Goal: Information Seeking & Learning: Learn about a topic

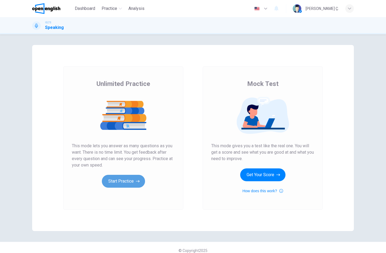
click at [125, 181] on button "Start Practice" at bounding box center [123, 181] width 43 height 13
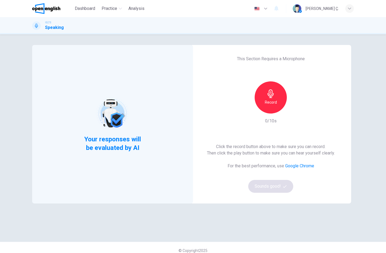
click at [268, 98] on div "Record" at bounding box center [271, 98] width 32 height 32
click at [270, 95] on icon "button" at bounding box center [271, 94] width 6 height 9
click at [291, 109] on div "button" at bounding box center [295, 109] width 9 height 9
click at [276, 189] on button "Sounds good!" at bounding box center [270, 186] width 45 height 13
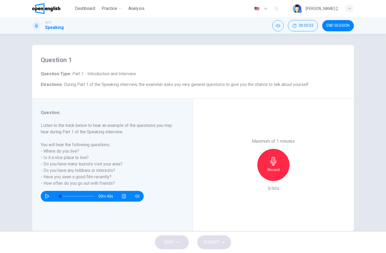
scroll to position [10, 0]
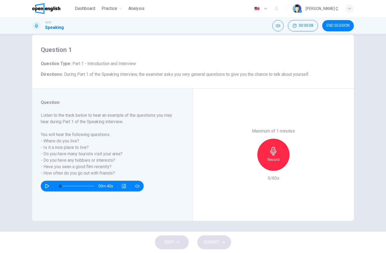
click at [266, 153] on div "Record" at bounding box center [273, 155] width 32 height 32
click at [287, 152] on div "Stop" at bounding box center [273, 155] width 32 height 32
click at [249, 165] on icon "button" at bounding box center [248, 166] width 3 height 3
click at [272, 152] on icon "button" at bounding box center [273, 151] width 9 height 9
click at [295, 165] on icon "button" at bounding box center [297, 166] width 5 height 5
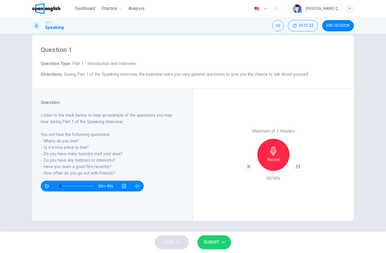
click at [215, 243] on span "SUBMIT" at bounding box center [212, 243] width 16 height 8
click at [297, 168] on icon "button" at bounding box center [297, 166] width 5 height 5
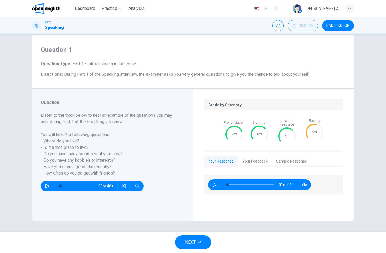
click at [257, 156] on button "Your Feedback" at bounding box center [255, 161] width 34 height 11
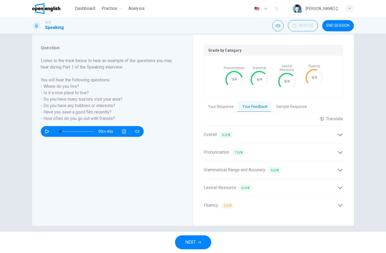
scroll to position [66, 0]
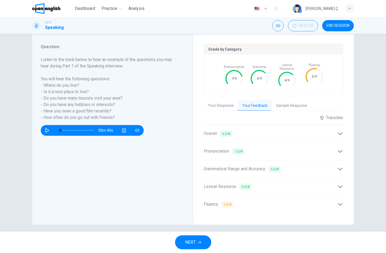
click at [300, 105] on button "Sample Response" at bounding box center [291, 105] width 39 height 11
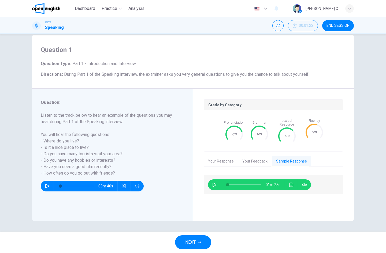
scroll to position [10, 0]
click at [214, 183] on icon "button" at bounding box center [214, 185] width 4 height 4
click at [212, 183] on icon "button" at bounding box center [214, 185] width 4 height 4
click at [213, 183] on icon "button" at bounding box center [215, 185] width 4 height 4
click at [212, 183] on icon "button" at bounding box center [214, 185] width 4 height 4
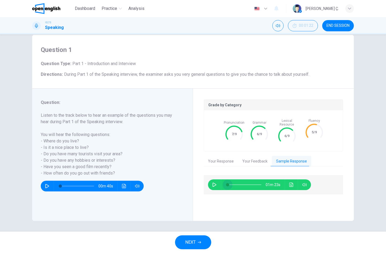
click at [226, 183] on span at bounding box center [227, 184] width 3 height 3
click at [212, 183] on icon "button" at bounding box center [214, 185] width 4 height 4
click at [214, 183] on icon "button" at bounding box center [214, 185] width 4 height 4
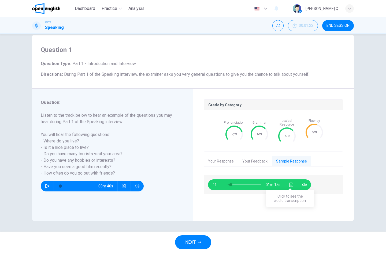
click at [290, 183] on icon "Click to see the audio transcription" at bounding box center [291, 185] width 4 height 4
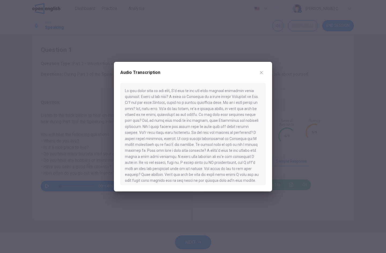
click at [261, 72] on icon "button" at bounding box center [261, 73] width 4 height 4
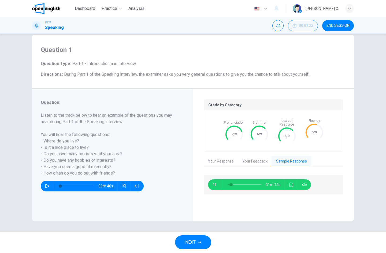
click at [210, 180] on button "button" at bounding box center [214, 185] width 9 height 11
click at [289, 183] on icon "Click to see the audio transcription" at bounding box center [291, 185] width 4 height 4
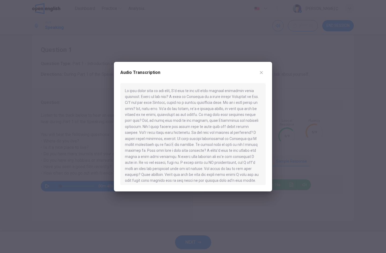
scroll to position [3, 0]
drag, startPoint x: 239, startPoint y: 129, endPoint x: 180, endPoint y: 141, distance: 59.6
click at [180, 141] on div at bounding box center [192, 134] width 145 height 102
drag, startPoint x: 181, startPoint y: 141, endPoint x: 185, endPoint y: 139, distance: 4.3
click at [169, 140] on div at bounding box center [192, 134] width 145 height 102
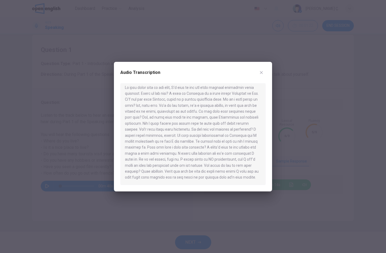
click at [96, 39] on div at bounding box center [193, 126] width 386 height 253
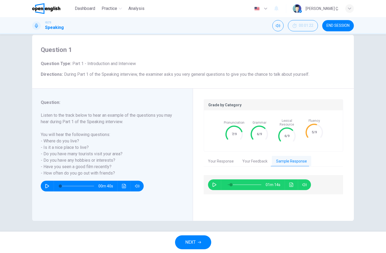
click at [108, 119] on h6 "Listen to the track below to hear an example of the questions you may hear duri…" at bounding box center [109, 144] width 137 height 64
click at [292, 180] on button "Click to see the audio transcription" at bounding box center [291, 185] width 9 height 11
type input "**"
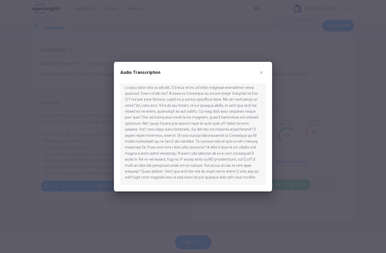
scroll to position [0, 0]
click at [261, 74] on icon "button" at bounding box center [261, 73] width 4 height 4
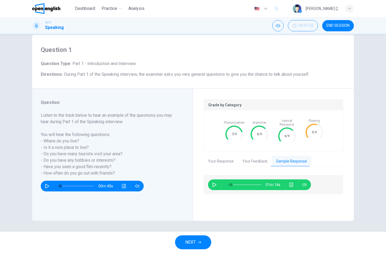
click at [91, 121] on h6 "Listen to the track below to hear an example of the questions you may hear duri…" at bounding box center [109, 144] width 137 height 64
click at [107, 76] on span "During Part 1 of the Speaking interview, the examiner asks you very general que…" at bounding box center [186, 74] width 245 height 5
drag, startPoint x: 270, startPoint y: 68, endPoint x: 262, endPoint y: 87, distance: 20.0
type input "**"
click at [194, 242] on span "NEXT" at bounding box center [190, 243] width 10 height 8
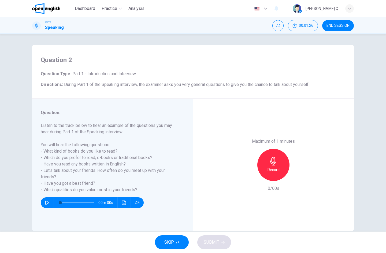
click at [46, 204] on icon "button" at bounding box center [47, 203] width 4 height 4
type input "*"
click at [68, 204] on span at bounding box center [69, 202] width 3 height 3
click at [46, 203] on icon "button" at bounding box center [47, 202] width 3 height 3
click at [275, 162] on icon "button" at bounding box center [273, 161] width 9 height 9
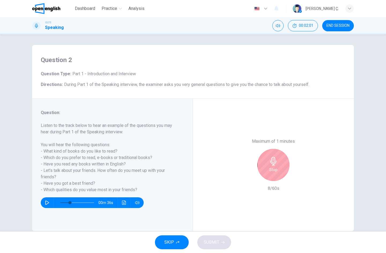
click at [278, 165] on div "Stop" at bounding box center [273, 165] width 32 height 32
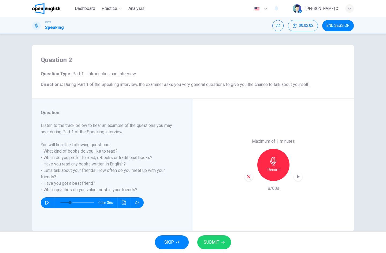
click at [246, 177] on icon "button" at bounding box center [248, 177] width 5 height 5
click at [271, 169] on h6 "Record" at bounding box center [274, 170] width 12 height 6
click at [247, 175] on icon "button" at bounding box center [248, 177] width 5 height 5
click at [274, 162] on icon "button" at bounding box center [273, 161] width 9 height 9
click at [218, 245] on span "SUBMIT" at bounding box center [212, 243] width 16 height 8
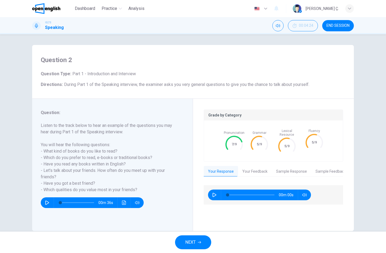
type input "*"
click at [248, 168] on button "Your Feedback" at bounding box center [255, 171] width 34 height 11
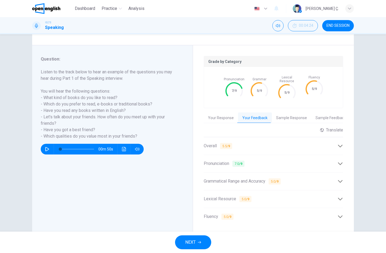
click at [217, 115] on button "Your Response" at bounding box center [221, 118] width 34 height 11
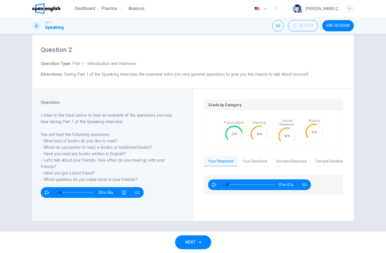
scroll to position [10, 0]
click at [213, 183] on icon "button" at bounding box center [214, 185] width 4 height 4
click at [214, 183] on icon "button" at bounding box center [214, 185] width 4 height 4
type input "*"
click at [260, 160] on button "Your Feedback" at bounding box center [255, 161] width 34 height 11
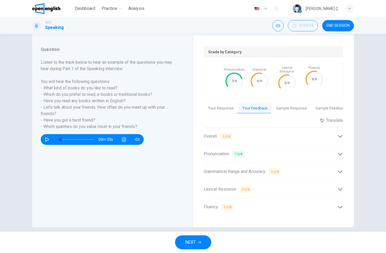
scroll to position [64, 0]
click at [279, 133] on div "Overall 5.5 / 9" at bounding box center [271, 136] width 134 height 7
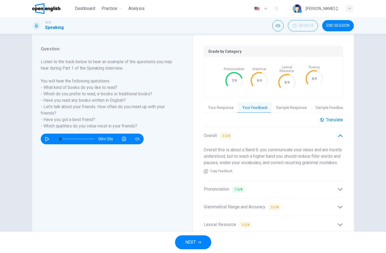
click at [333, 117] on div "Translate" at bounding box center [331, 119] width 23 height 5
click at [325, 131] on body "This site uses cookies, as explained in our Privacy Policy . If you agree to th…" at bounding box center [193, 126] width 386 height 253
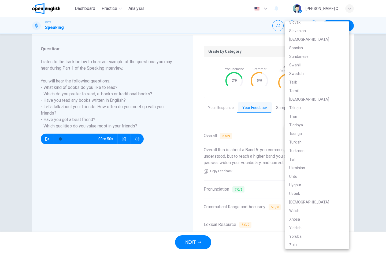
scroll to position [948, 0]
click at [302, 140] on li "Turkish" at bounding box center [317, 142] width 64 height 9
type input "**"
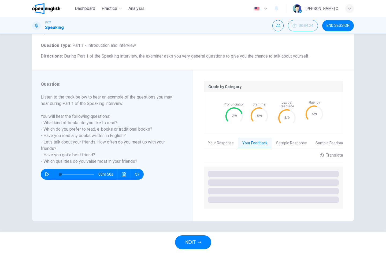
scroll to position [25, 0]
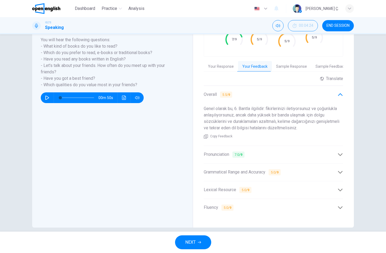
click at [292, 157] on div "Pronunciation 7.0 / 9" at bounding box center [273, 154] width 139 height 13
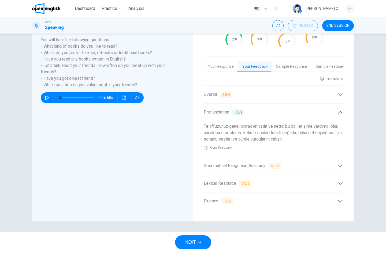
scroll to position [102, 0]
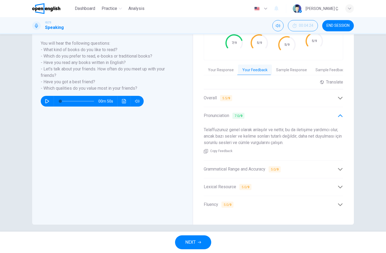
click at [291, 166] on div "Grammatical Range and Accuracy 5.0 / 9" at bounding box center [271, 169] width 134 height 7
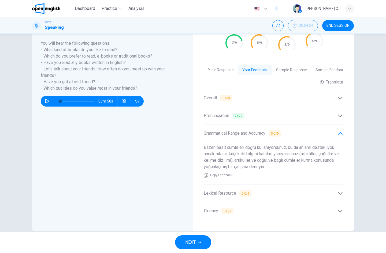
click at [255, 190] on div "Lexical Resource 5.0 / 9" at bounding box center [271, 193] width 134 height 7
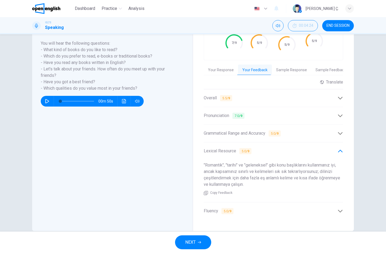
click at [274, 209] on div "Fluency 5.0 / 9" at bounding box center [271, 211] width 134 height 7
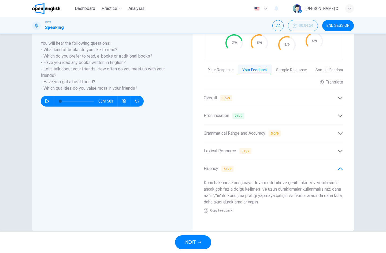
click at [288, 69] on button "Sample Response" at bounding box center [291, 70] width 39 height 11
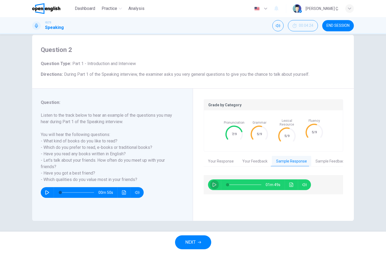
click at [212, 183] on icon "button" at bounding box center [214, 185] width 4 height 4
click at [287, 180] on button "Click to see the audio transcription" at bounding box center [291, 185] width 9 height 11
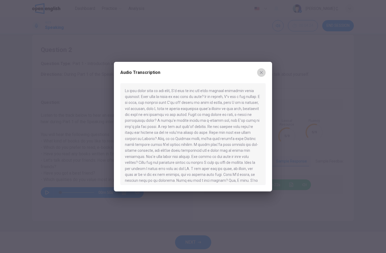
click at [261, 74] on icon "button" at bounding box center [261, 73] width 4 height 4
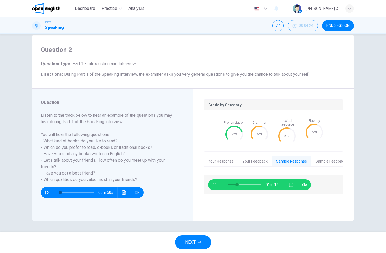
click at [213, 183] on icon "button" at bounding box center [214, 184] width 3 height 3
click at [290, 183] on icon "Click to see the audio transcription" at bounding box center [291, 185] width 4 height 4
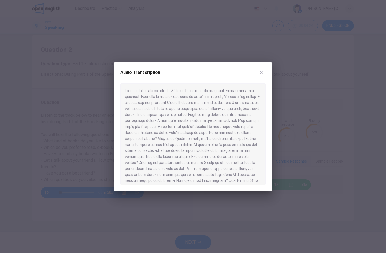
click at [114, 66] on div "Audio Transcription" at bounding box center [193, 127] width 158 height 130
click at [92, 95] on div at bounding box center [193, 126] width 386 height 253
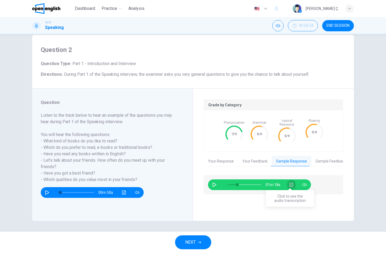
click at [291, 183] on icon "Click to see the audio transcription" at bounding box center [291, 185] width 4 height 4
type input "**"
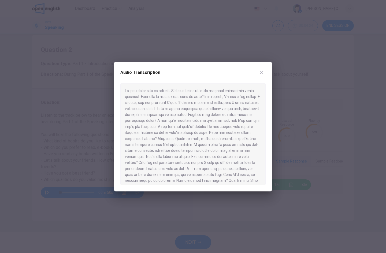
click at [288, 129] on div at bounding box center [193, 126] width 386 height 253
type input "**"
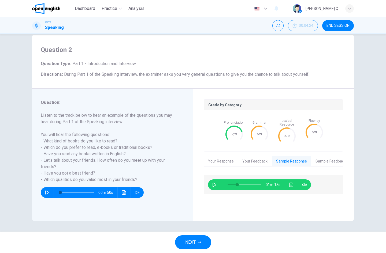
click at [80, 119] on h6 "Listen to the track below to hear an example of the questions you may hear duri…" at bounding box center [109, 147] width 137 height 71
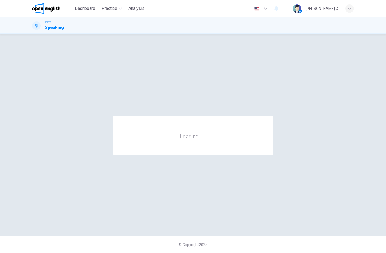
scroll to position [0, 0]
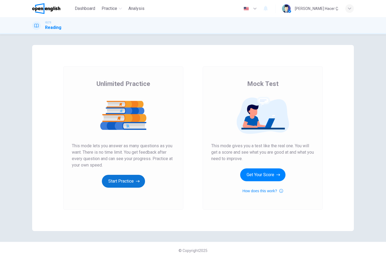
click at [129, 177] on button "Start Practice" at bounding box center [123, 181] width 43 height 13
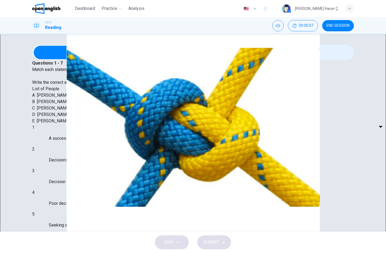
scroll to position [58, 0]
click at [45, 131] on div "​ ​" at bounding box center [38, 138] width 12 height 15
click at [80, 126] on body "This site uses cookies, as explained in our Privacy Policy . If you agree to th…" at bounding box center [193, 126] width 386 height 253
click at [101, 119] on div at bounding box center [193, 126] width 386 height 253
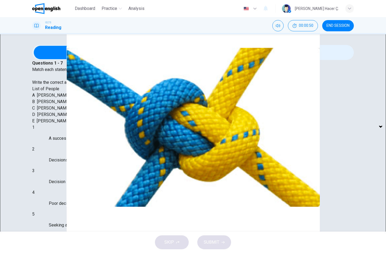
drag, startPoint x: 238, startPoint y: 127, endPoint x: 264, endPoint y: 128, distance: 26.0
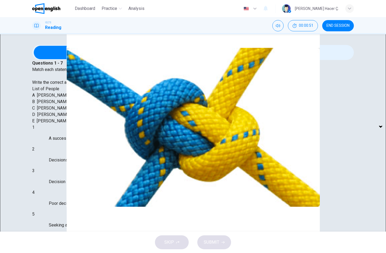
drag, startPoint x: 258, startPoint y: 125, endPoint x: 269, endPoint y: 124, distance: 11.0
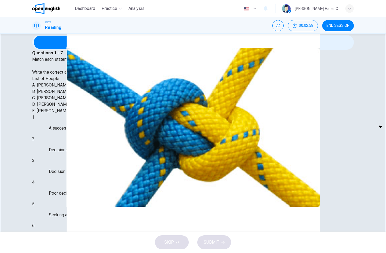
scroll to position [123, 0]
click at [72, 129] on body "This site uses cookies, as explained in our Privacy Policy . If you agree to th…" at bounding box center [193, 126] width 386 height 253
click at [65, 137] on li "A" at bounding box center [67, 139] width 30 height 9
type input "*"
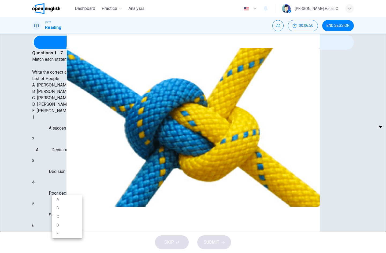
click at [74, 192] on body "This site uses cookies, as explained in our Privacy Policy . If you agree to th…" at bounding box center [193, 126] width 386 height 253
click at [61, 223] on li "D" at bounding box center [67, 225] width 30 height 9
type input "*"
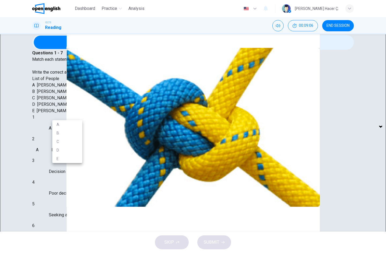
click at [71, 114] on body "This site uses cookies, as explained in our Privacy Policy . If you agree to th…" at bounding box center [193, 126] width 386 height 253
click at [60, 140] on li "C" at bounding box center [67, 142] width 30 height 9
type input "*"
click at [75, 144] on body "This site uses cookies, as explained in our Privacy Policy . If you agree to th…" at bounding box center [193, 126] width 386 height 253
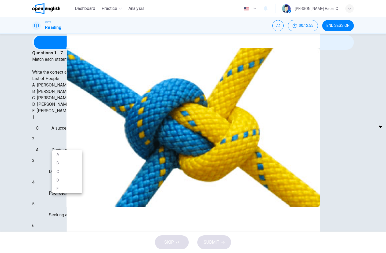
click at [58, 188] on li "E" at bounding box center [67, 189] width 30 height 9
type input "*"
click at [60, 159] on body "This site uses cookies, as explained in our Privacy Policy . If you agree to th…" at bounding box center [193, 126] width 386 height 253
click at [62, 171] on li "A" at bounding box center [67, 169] width 30 height 9
click at [64, 160] on body "This site uses cookies, as explained in our Privacy Policy . If you agree to th…" at bounding box center [193, 126] width 386 height 253
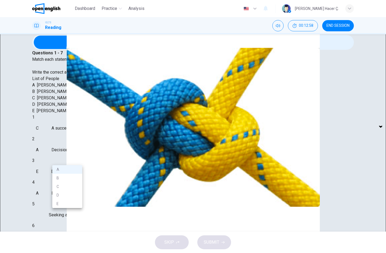
click at [60, 176] on li "B" at bounding box center [67, 178] width 30 height 9
type input "*"
click at [65, 176] on body "This site uses cookies, as explained in our Privacy Policy . If you agree to th…" at bounding box center [193, 126] width 386 height 253
click at [65, 201] on li "C" at bounding box center [67, 202] width 30 height 9
click at [63, 172] on body "This site uses cookies, as explained in our Privacy Policy . If you agree to th…" at bounding box center [193, 126] width 386 height 253
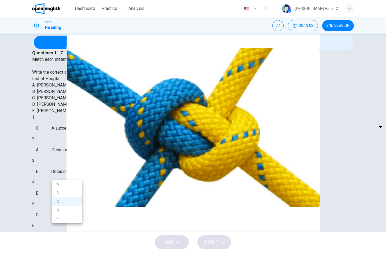
click at [58, 216] on li "E" at bounding box center [67, 219] width 30 height 9
type input "*"
click at [68, 208] on body "This site uses cookies, as explained in our Privacy Policy . If you agree to th…" at bounding box center [193, 126] width 386 height 253
click at [62, 219] on li "B" at bounding box center [67, 219] width 30 height 9
type input "*"
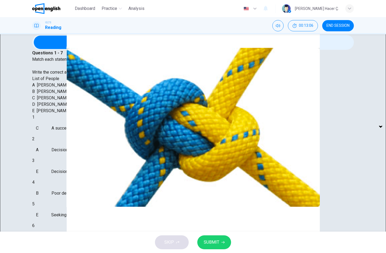
click at [219, 245] on button "SUBMIT" at bounding box center [214, 243] width 34 height 14
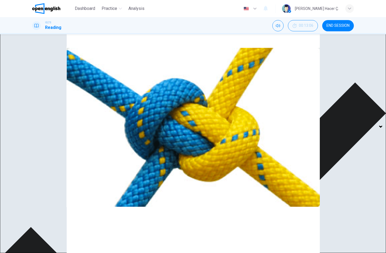
scroll to position [391, 0]
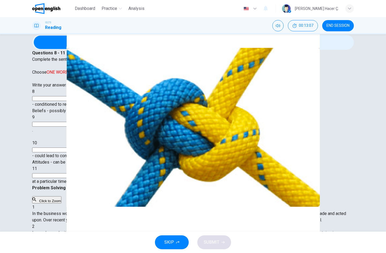
scroll to position [80, 0]
drag, startPoint x: 85, startPoint y: 74, endPoint x: 64, endPoint y: 74, distance: 20.6
click at [64, 74] on span "Complete the sentences below. Choose ONE WORD ONLY from the passage for each an…" at bounding box center [88, 72] width 112 height 31
click at [69, 101] on input at bounding box center [50, 98] width 37 height 5
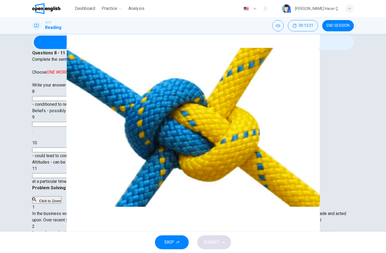
drag, startPoint x: 115, startPoint y: 108, endPoint x: 159, endPoint y: 109, distance: 44.5
click at [136, 107] on span "- conditioned to react; often influenced by place of birth." at bounding box center [84, 104] width 104 height 5
drag, startPoint x: 228, startPoint y: 99, endPoint x: 308, endPoint y: 105, distance: 80.4
click at [310, 224] on div "2" at bounding box center [193, 253] width 322 height 58
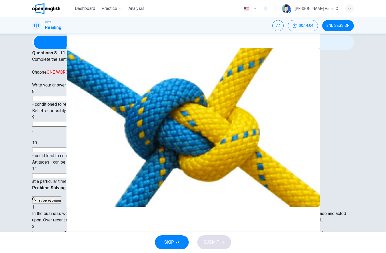
scroll to position [241, 0]
drag, startPoint x: 94, startPoint y: 52, endPoint x: 80, endPoint y: 49, distance: 14.5
click at [80, 50] on h4 "Questions 8 - 11" at bounding box center [193, 53] width 322 height 6
drag, startPoint x: 90, startPoint y: 50, endPoint x: 80, endPoint y: 50, distance: 9.7
click at [80, 50] on h4 "Questions 8 - 11" at bounding box center [193, 53] width 322 height 6
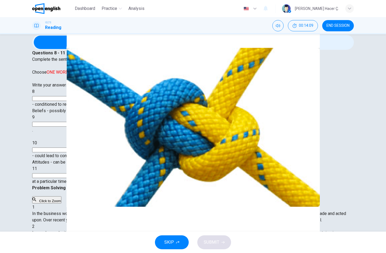
scroll to position [391, 0]
drag, startPoint x: 340, startPoint y: 25, endPoint x: 213, endPoint y: 32, distance: 127.1
click at [340, 25] on span "END SESSION" at bounding box center [338, 26] width 23 height 4
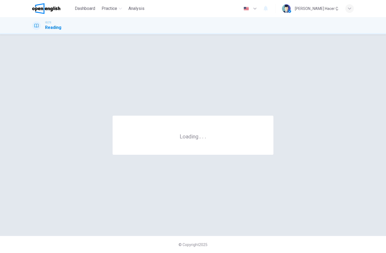
scroll to position [0, 0]
